Goal: Task Accomplishment & Management: Manage account settings

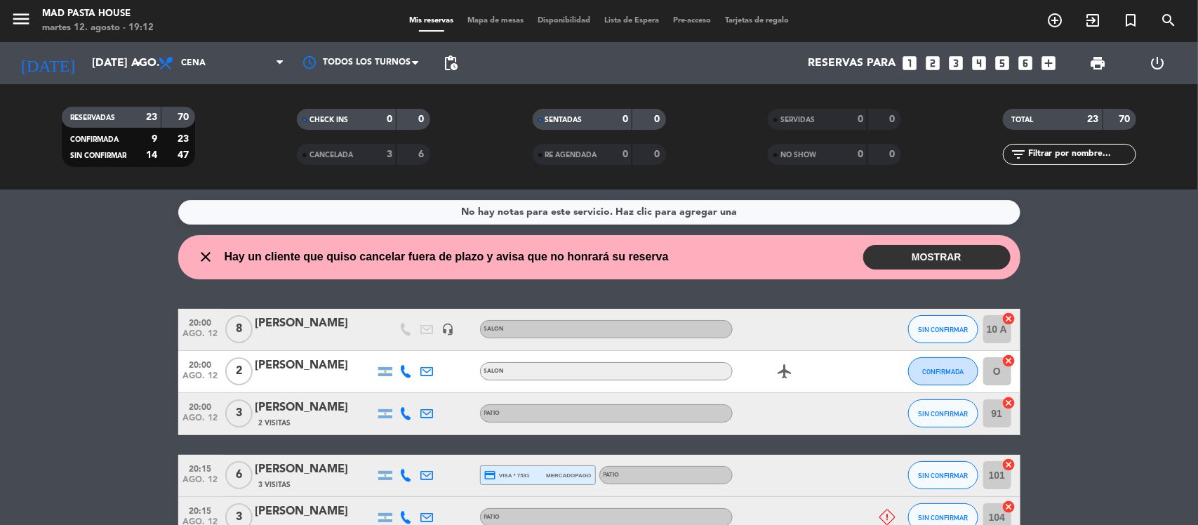
drag, startPoint x: 902, startPoint y: 253, endPoint x: 878, endPoint y: 254, distance: 23.9
click at [903, 253] on button "MOSTRAR" at bounding box center [936, 257] width 147 height 25
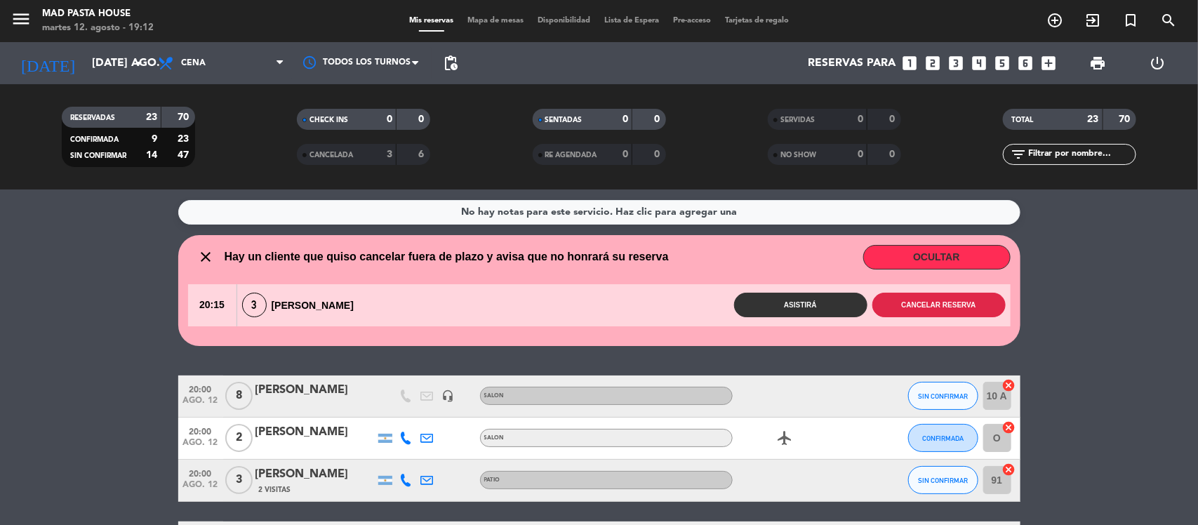
click at [962, 304] on button "Cancelar reserva" at bounding box center [939, 305] width 133 height 25
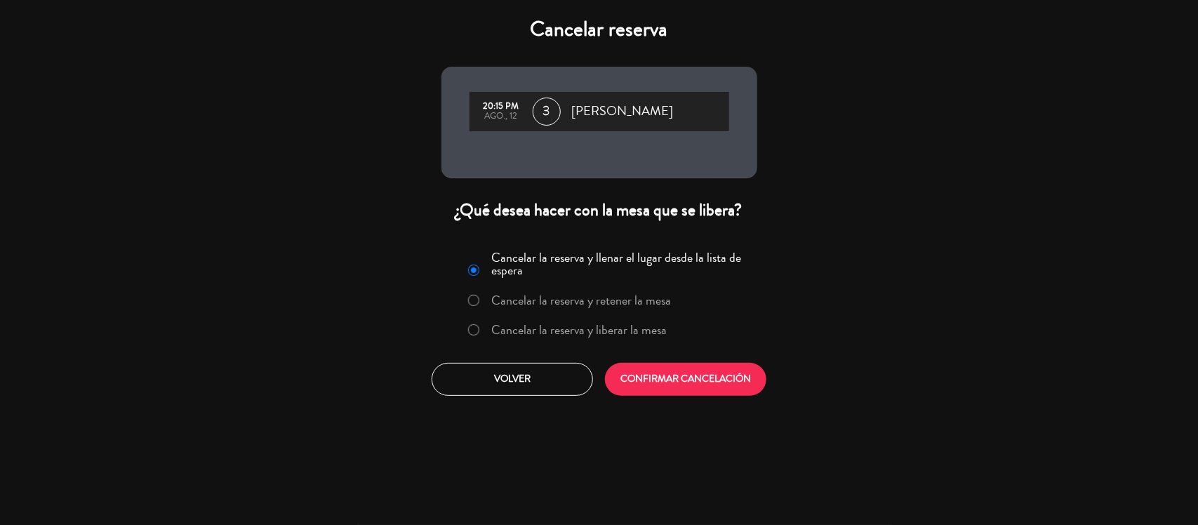
click at [632, 330] on label "Cancelar la reserva y liberar la mesa" at bounding box center [578, 330] width 175 height 13
click at [685, 374] on button "CONFIRMAR CANCELACIÓN" at bounding box center [685, 379] width 161 height 33
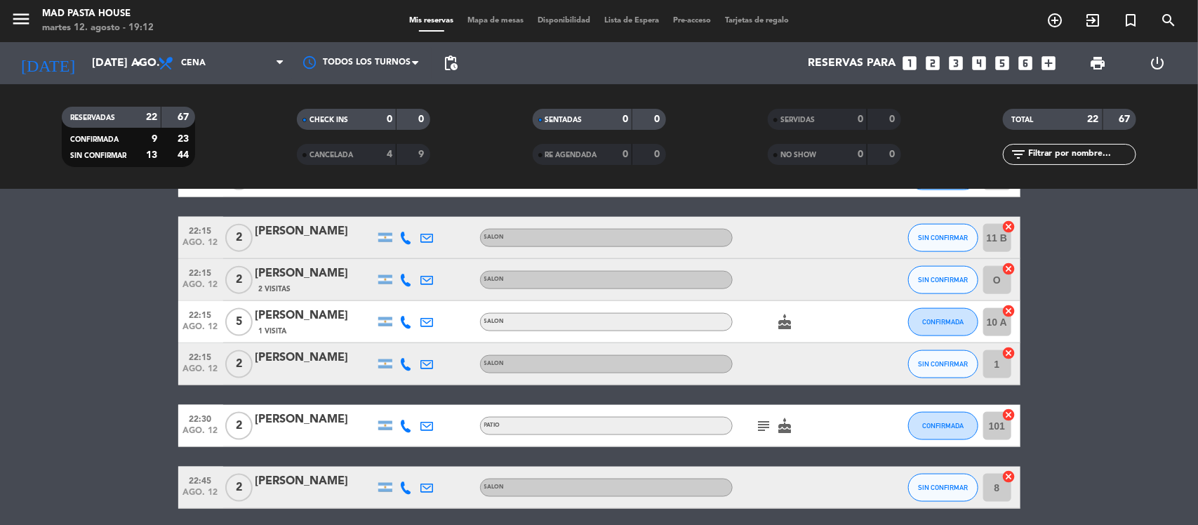
scroll to position [843, 0]
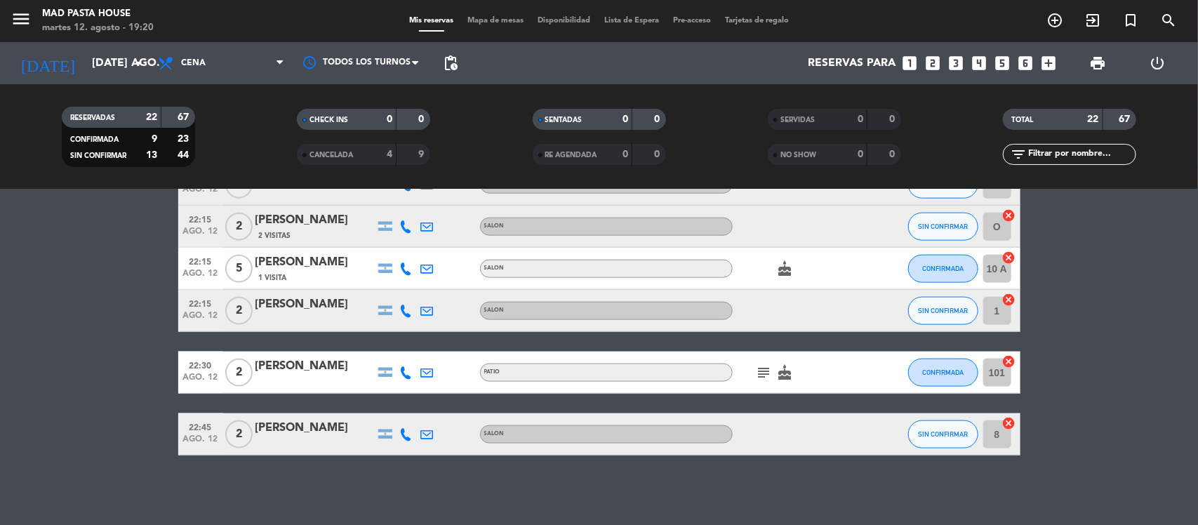
click at [670, 250] on div "22:15 ago. 12 5 Valentina Alvarez 1 Visita SALON cake CONFIRMADA 10 A cancel" at bounding box center [599, 269] width 842 height 42
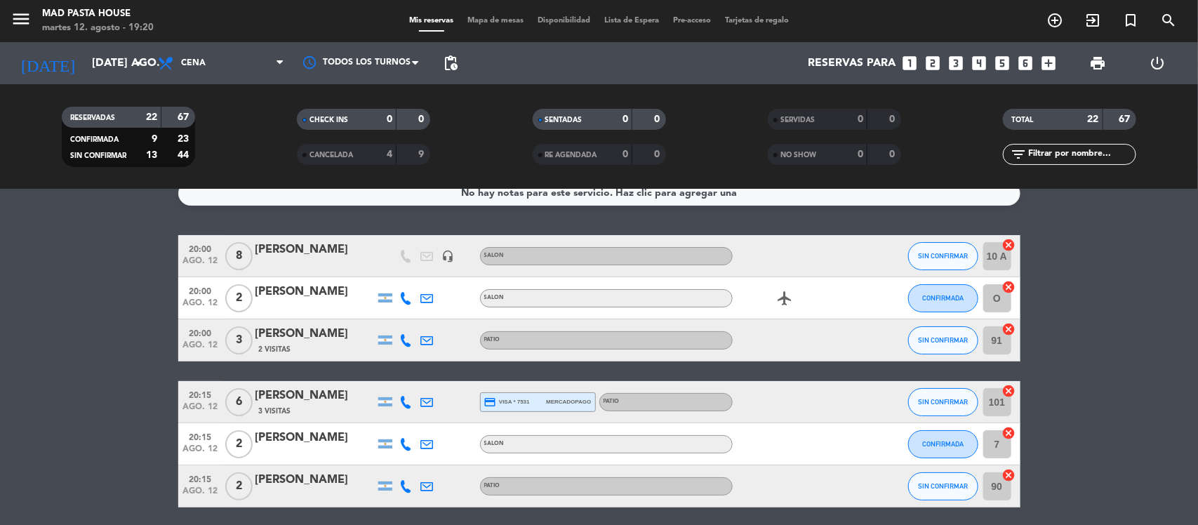
scroll to position [0, 0]
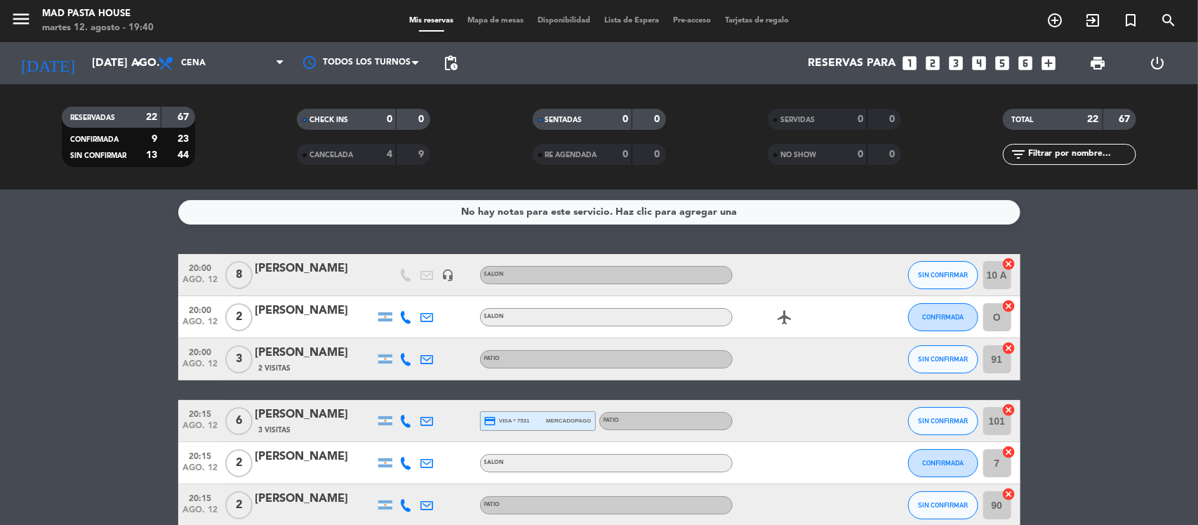
click at [637, 208] on div "No hay notas para este servicio. Haz clic para agregar una" at bounding box center [599, 212] width 276 height 16
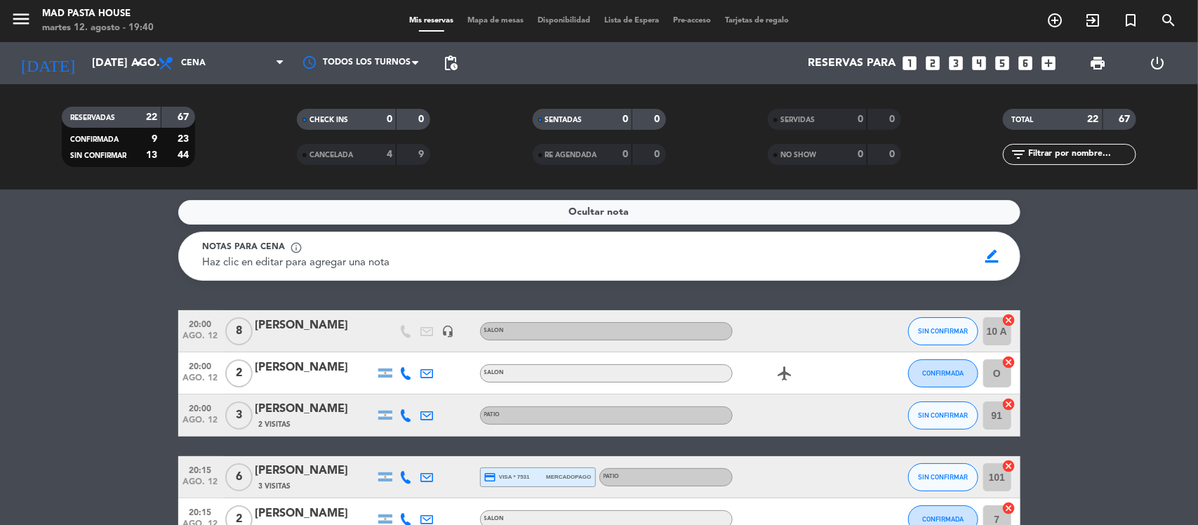
click at [635, 208] on div "Ocultar nota" at bounding box center [599, 212] width 842 height 25
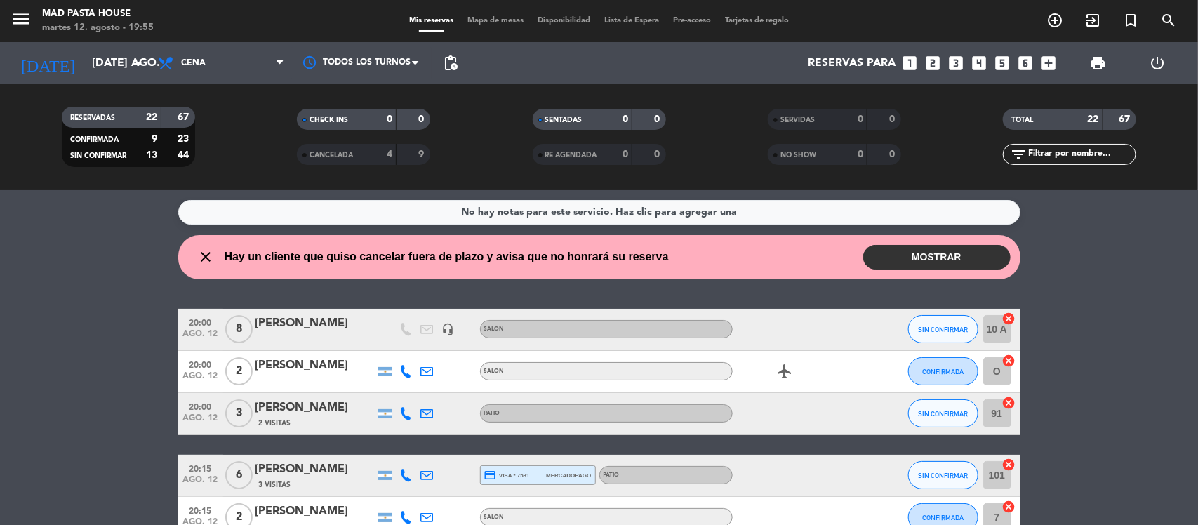
click at [877, 257] on button "MOSTRAR" at bounding box center [936, 257] width 147 height 25
